Goal: Information Seeking & Learning: Learn about a topic

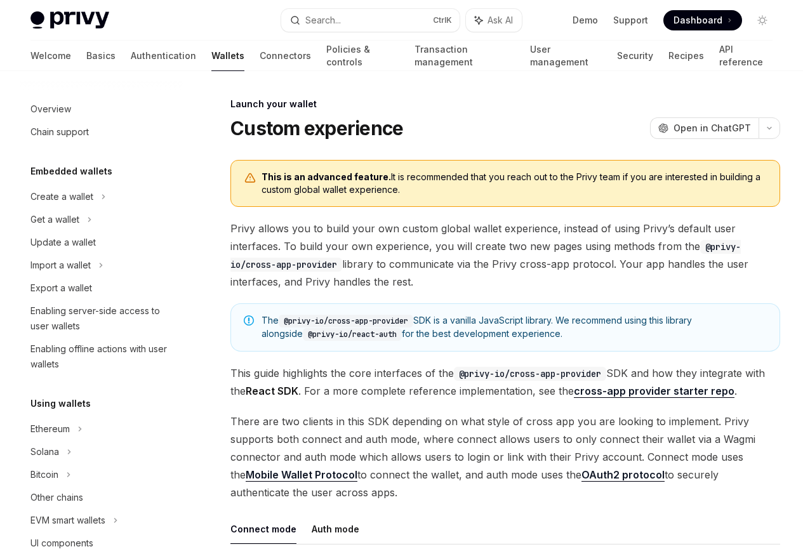
scroll to position [582, 0]
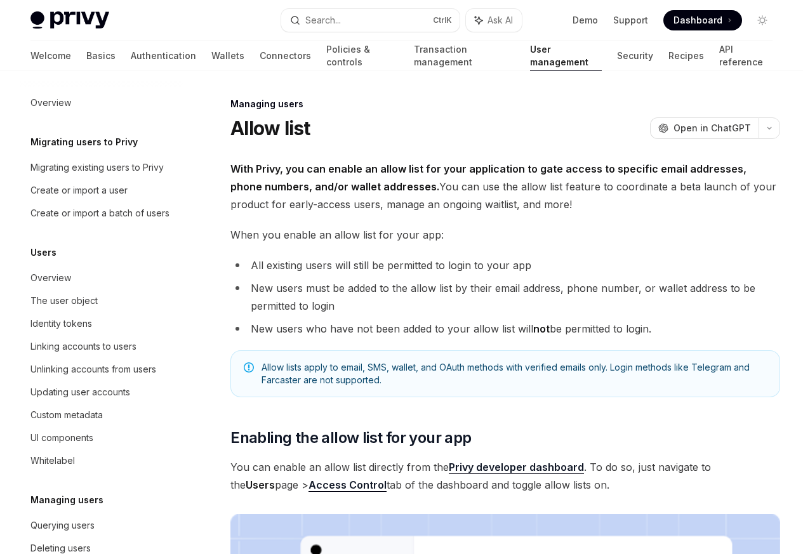
scroll to position [179, 0]
